Goal: Navigation & Orientation: Find specific page/section

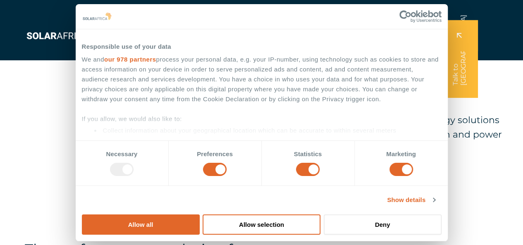
scroll to position [577, 0]
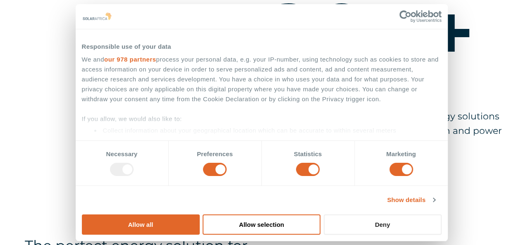
click at [434, 215] on button "Deny" at bounding box center [383, 225] width 118 height 20
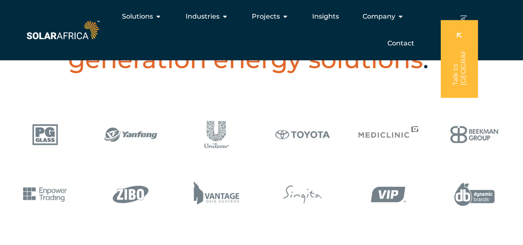
scroll to position [0, 0]
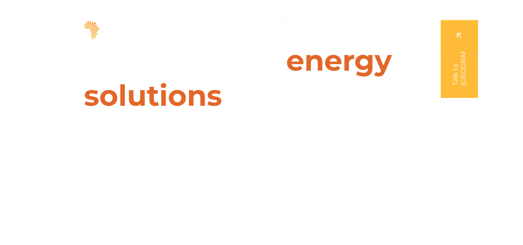
click at [523, 15] on div "Solutions Close Solutions Open Solutions Pick your solution Solar Energy Wheeli…" at bounding box center [261, 30] width 523 height 60
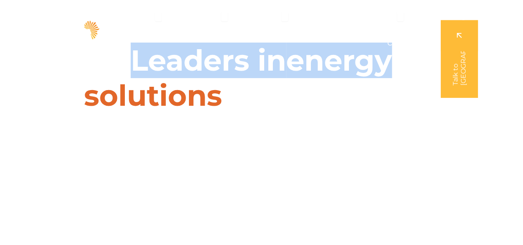
drag, startPoint x: 523, startPoint y: 15, endPoint x: 528, endPoint y: 16, distance: 5.4
click at [385, 13] on span "Company" at bounding box center [378, 17] width 33 height 10
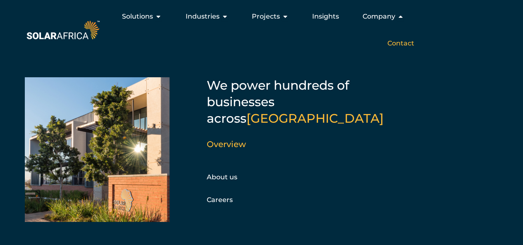
click at [411, 44] on span "Contact" at bounding box center [400, 43] width 27 height 10
